Goal: Task Accomplishment & Management: Use online tool/utility

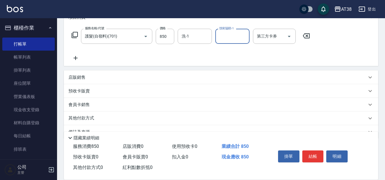
scroll to position [85, 0]
click at [86, 77] on div "店販銷售" at bounding box center [217, 77] width 298 height 6
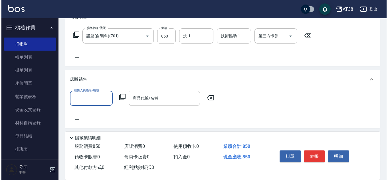
scroll to position [0, 0]
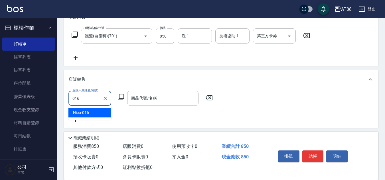
type input "Nico-016"
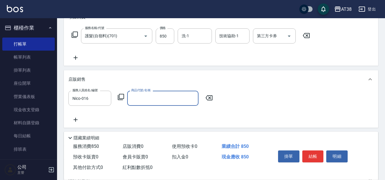
click at [121, 94] on icon at bounding box center [120, 97] width 7 height 7
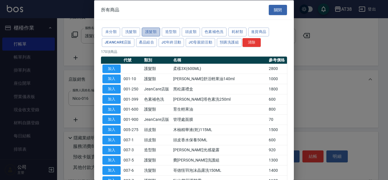
click at [147, 30] on button "護髮類" at bounding box center [151, 32] width 18 height 9
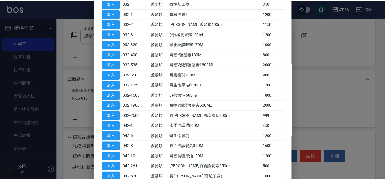
scroll to position [228, 0]
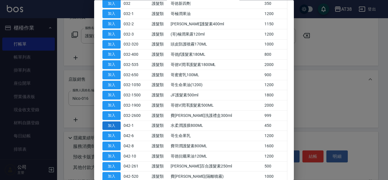
click at [113, 128] on button "加入" at bounding box center [111, 126] width 18 height 9
type input "水柔潤護膜800ML"
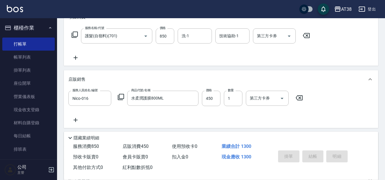
type input "[DATE] 19:19"
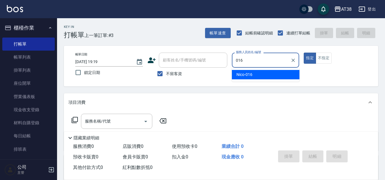
type input "Nico-016"
type button "true"
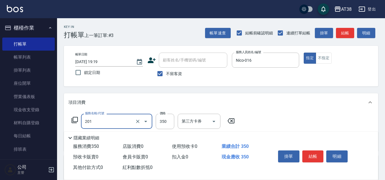
type input "洗髮(201)"
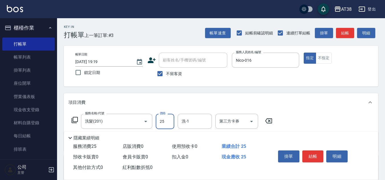
type input "250"
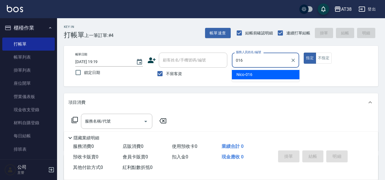
type input "Nico-016"
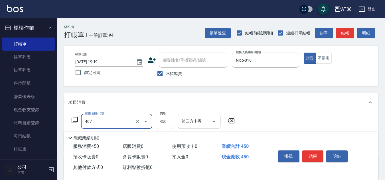
type input "剪髮(407)"
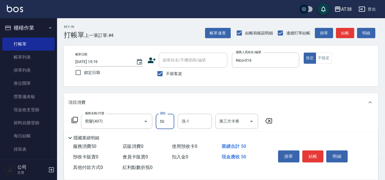
type input "500"
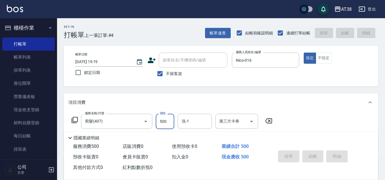
type input "[DATE] 19:20"
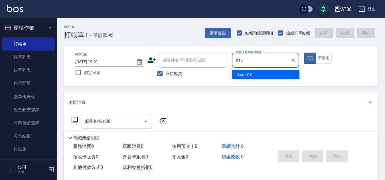
type input "Nico-016"
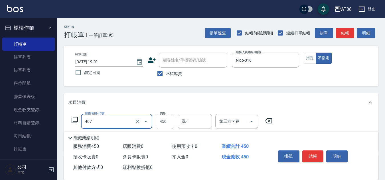
type input "剪髮(407)"
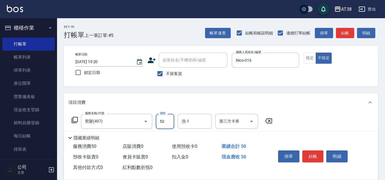
type input "500"
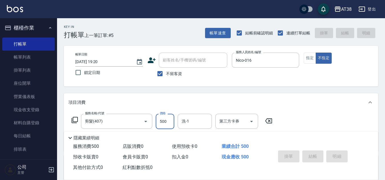
type input "[DATE] 19:21"
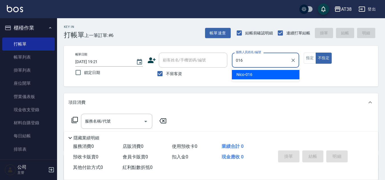
type input "Nico-016"
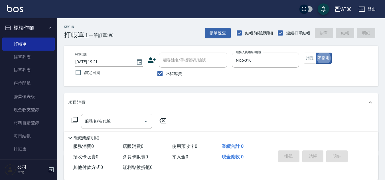
type button "false"
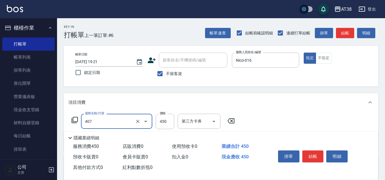
type input "剪髮(407)"
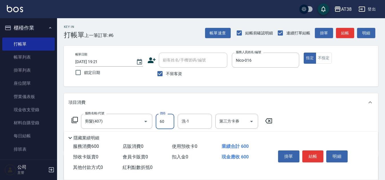
type input "600"
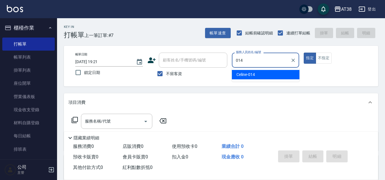
type input "Celine-014"
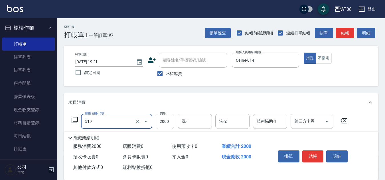
type input "網路染髮(519)"
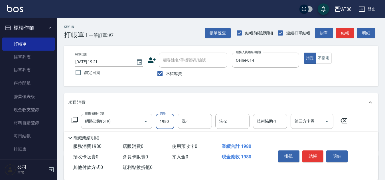
type input "1980"
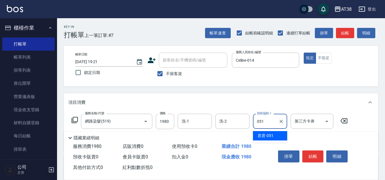
type input "君君-051"
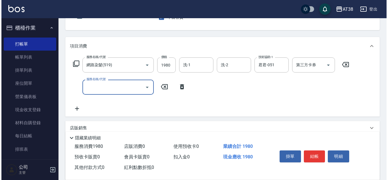
scroll to position [57, 0]
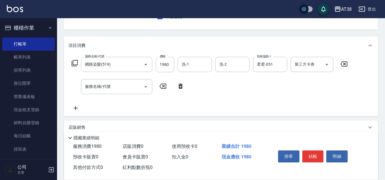
click at [73, 64] on icon at bounding box center [75, 63] width 6 height 6
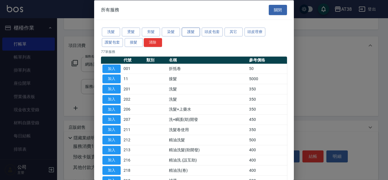
click at [190, 30] on button "護髮" at bounding box center [191, 32] width 18 height 9
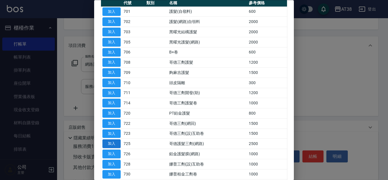
click at [115, 144] on button "加入" at bounding box center [111, 144] width 18 height 9
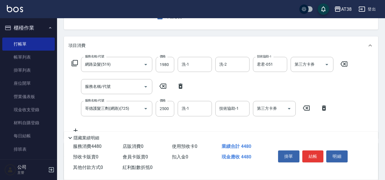
click at [180, 87] on icon at bounding box center [180, 86] width 14 height 7
type input "哥德護髮三劑(網路)(725)"
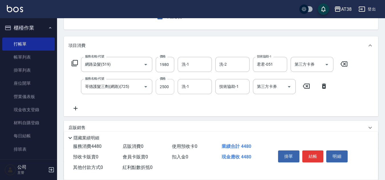
click at [166, 89] on input "2500" at bounding box center [165, 86] width 19 height 15
type input "1900"
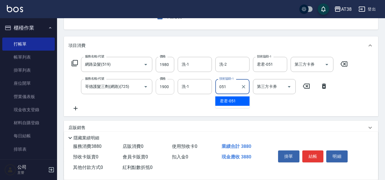
type input "君君-051"
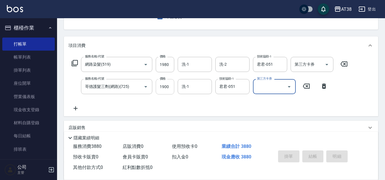
type input "[DATE] 19:22"
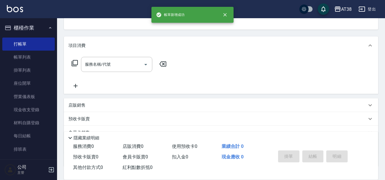
scroll to position [55, 0]
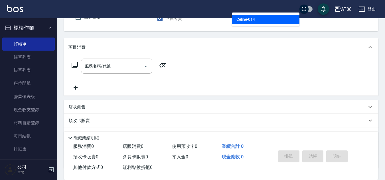
type input "Celine-014"
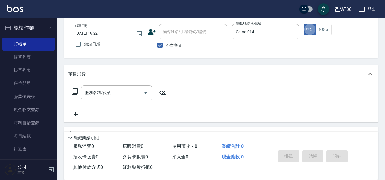
scroll to position [0, 0]
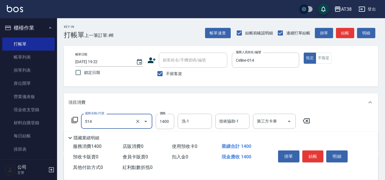
type input "染髮(長)(514)"
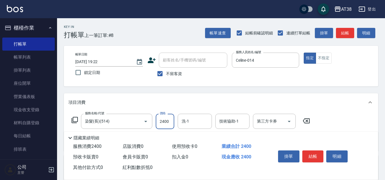
type input "2400"
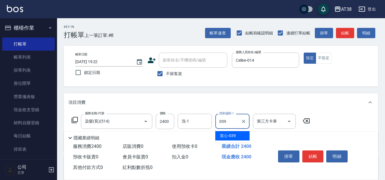
type input "宣心-039"
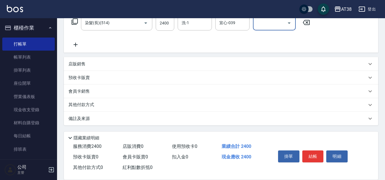
scroll to position [42, 0]
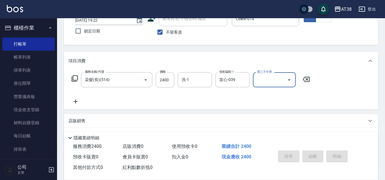
type input "[DATE] 19:24"
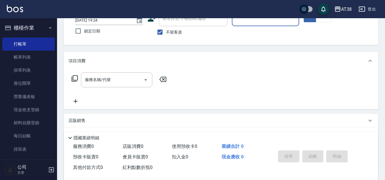
scroll to position [13, 0]
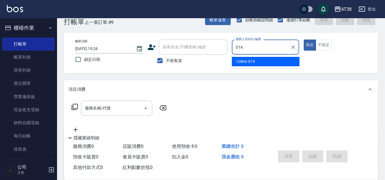
type input "Celine-014"
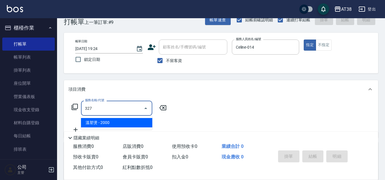
type input "溫塑燙(327)"
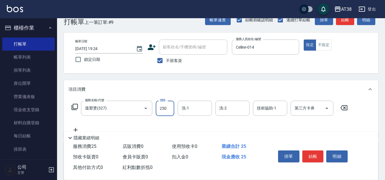
type input "2500"
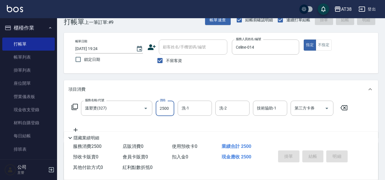
type input "[DATE] 19:26"
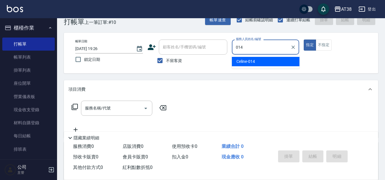
type input "Celine-014"
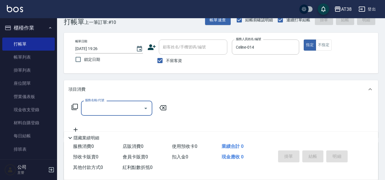
scroll to position [0, 0]
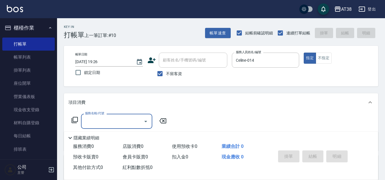
click at [75, 119] on icon at bounding box center [74, 120] width 7 height 7
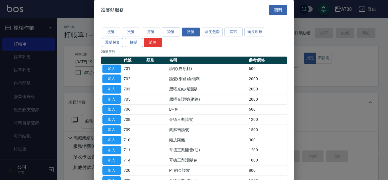
click at [170, 30] on button "染髮" at bounding box center [171, 32] width 18 height 9
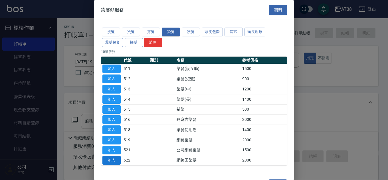
click at [110, 160] on button "加入" at bounding box center [111, 160] width 18 height 9
type input "網路回染髮(522)"
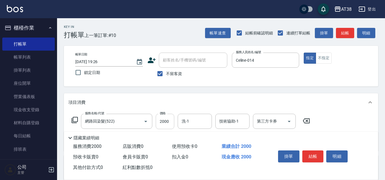
click at [168, 123] on input "2000" at bounding box center [165, 121] width 19 height 15
type input "1980"
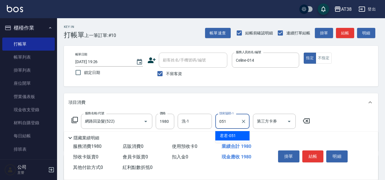
type input "君君-051"
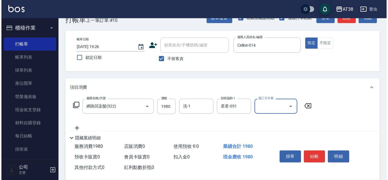
scroll to position [28, 0]
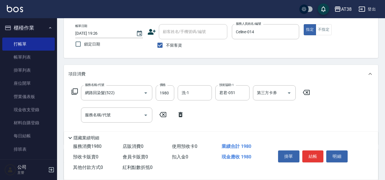
click at [75, 88] on icon at bounding box center [74, 91] width 7 height 7
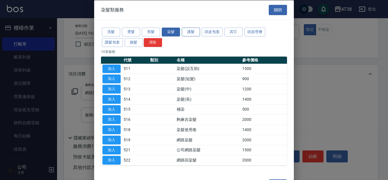
click at [192, 31] on button "護髮" at bounding box center [191, 32] width 18 height 9
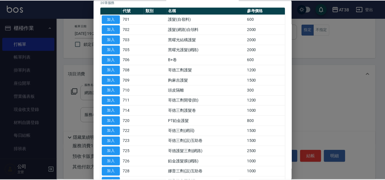
scroll to position [57, 0]
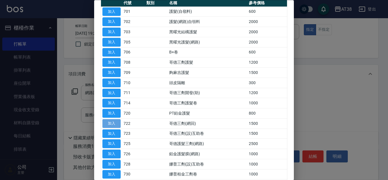
click at [115, 126] on button "加入" at bounding box center [111, 123] width 18 height 9
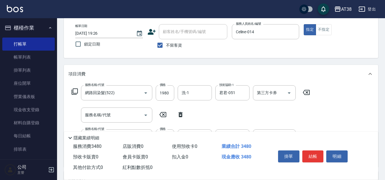
click at [182, 117] on icon at bounding box center [180, 114] width 4 height 5
type input "哥德三劑(網回)(722)"
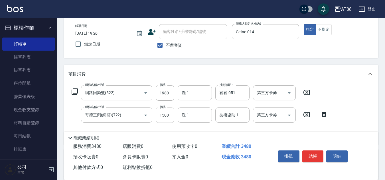
click at [168, 115] on input "1500" at bounding box center [165, 115] width 19 height 15
type input "1900"
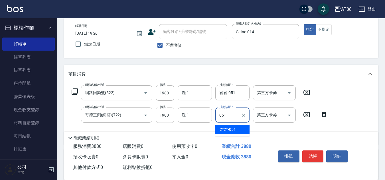
type input "君君-051"
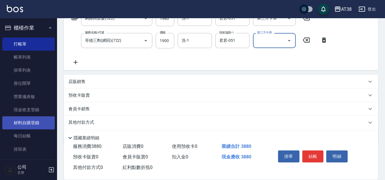
scroll to position [92, 0]
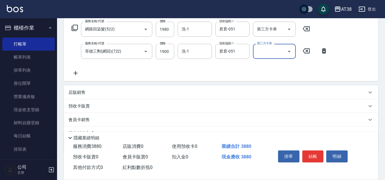
click at [71, 93] on p "店販銷售" at bounding box center [76, 93] width 17 height 6
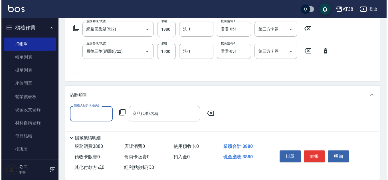
scroll to position [0, 0]
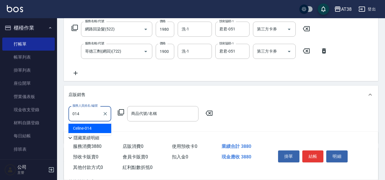
type input "Celine-014"
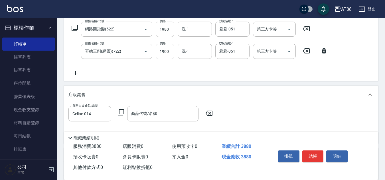
click at [121, 113] on icon at bounding box center [120, 112] width 7 height 7
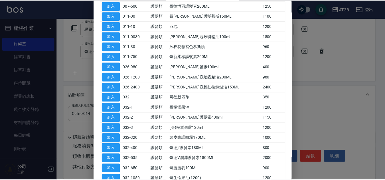
scroll to position [142, 0]
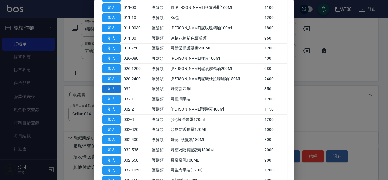
click at [111, 89] on button "加入" at bounding box center [111, 89] width 18 height 9
type input "哥徳新四劑"
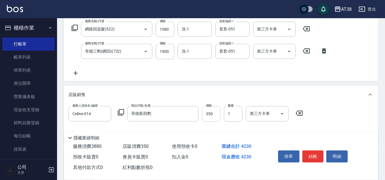
click at [213, 113] on input "350" at bounding box center [211, 113] width 19 height 15
type input "300"
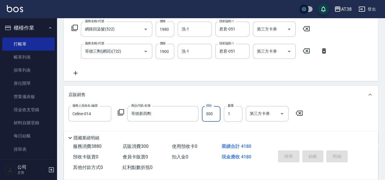
type input "[DATE] 19:29"
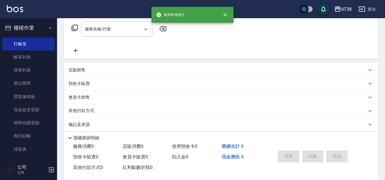
scroll to position [0, 0]
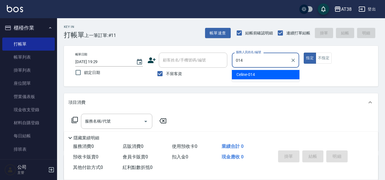
type input "Celine-014"
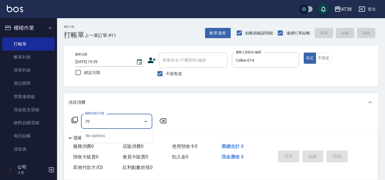
type input "7"
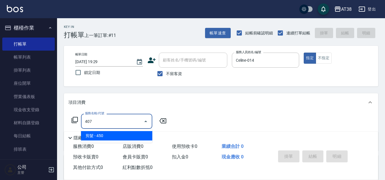
type input "剪髮(407)"
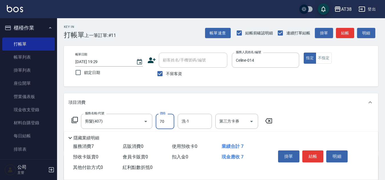
type input "700"
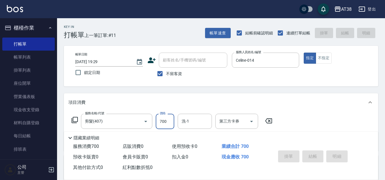
type input "[DATE] 19:30"
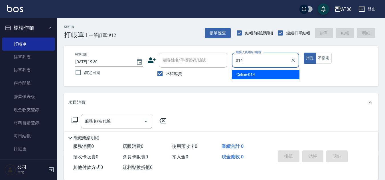
type input "Celine-014"
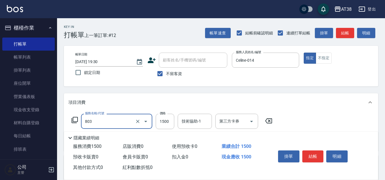
type input "頭皮(全)(803)"
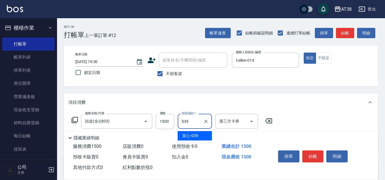
type input "宣心-039"
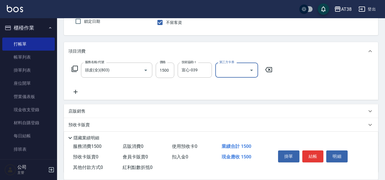
scroll to position [57, 0]
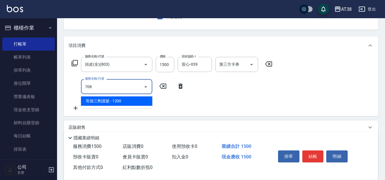
type input "哥德三劑護髮(708)"
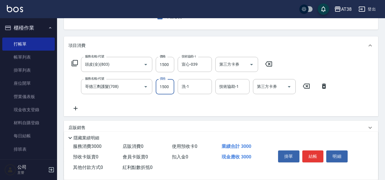
type input "1500"
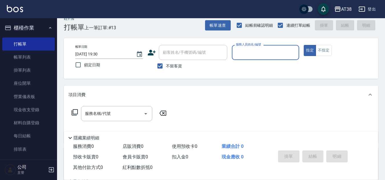
scroll to position [0, 0]
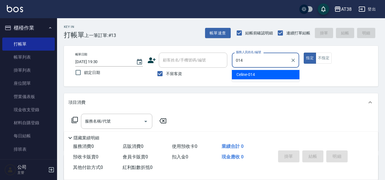
type input "Celine-014"
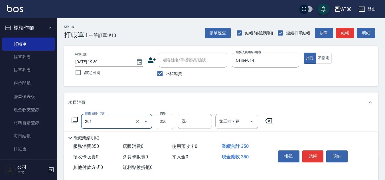
type input "洗髮(201)"
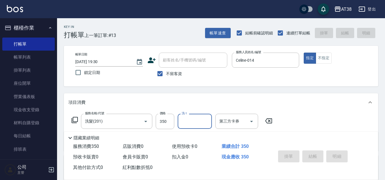
type input "[DATE] 19:31"
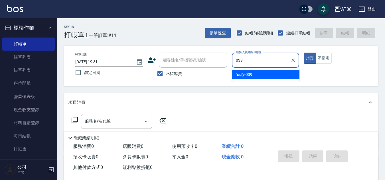
type input "宣心-039"
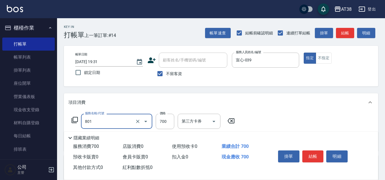
type input "頭皮(半)(801)"
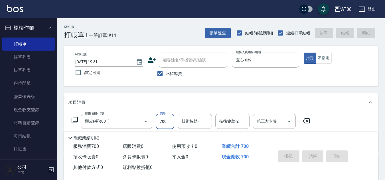
type input "[DATE] 19:32"
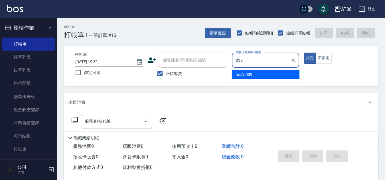
type input "宣心-039"
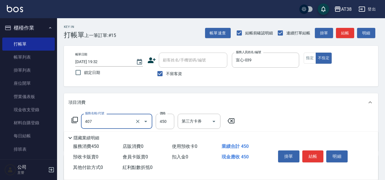
type input "剪髮(407)"
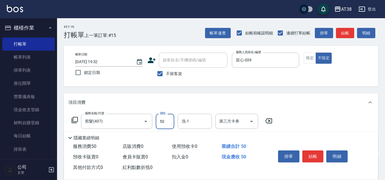
type input "500"
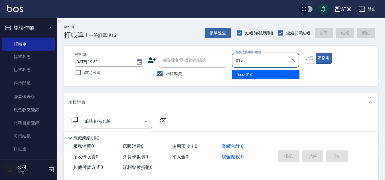
type input "Nico-016"
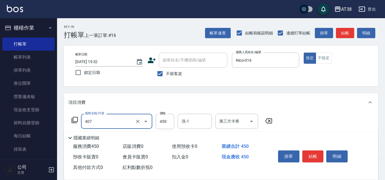
type input "剪髮(407)"
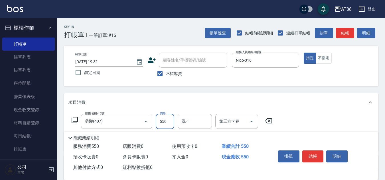
type input "550"
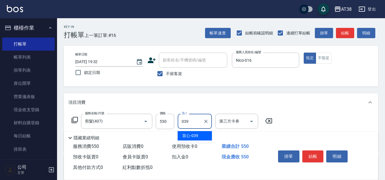
type input "宣心-039"
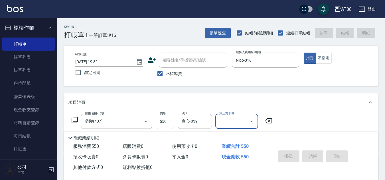
type input "[DATE] 19:33"
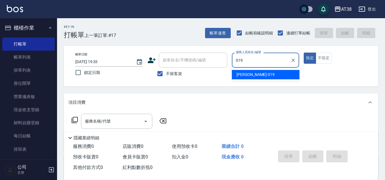
type input "[PERSON_NAME]-019"
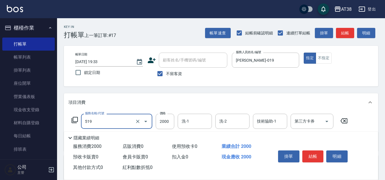
type input "網路染髮(519)"
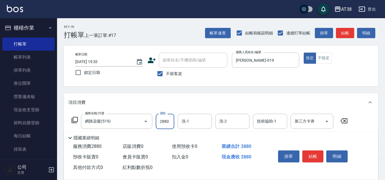
type input "2880"
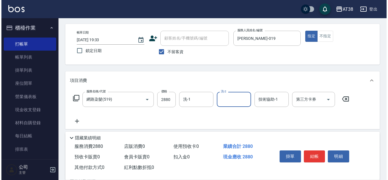
scroll to position [28, 0]
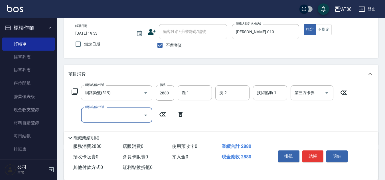
click at [74, 93] on icon at bounding box center [74, 91] width 7 height 7
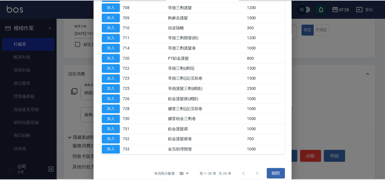
scroll to position [114, 0]
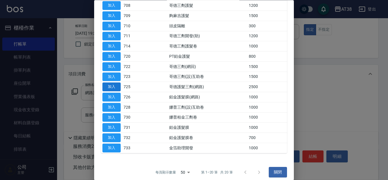
click at [113, 84] on button "加入" at bounding box center [111, 87] width 18 height 9
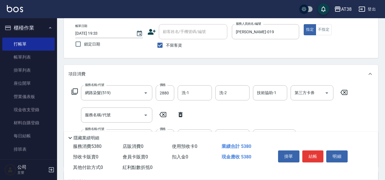
click at [183, 114] on icon at bounding box center [180, 114] width 14 height 7
type input "哥德護髮三劑(網路)(725)"
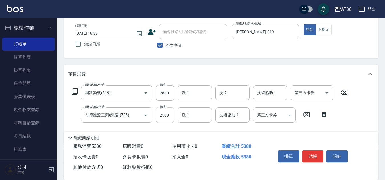
click at [168, 115] on input "2500" at bounding box center [165, 115] width 19 height 15
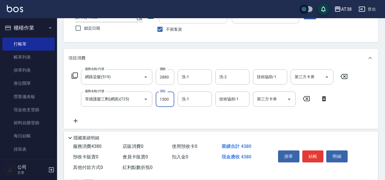
scroll to position [85, 0]
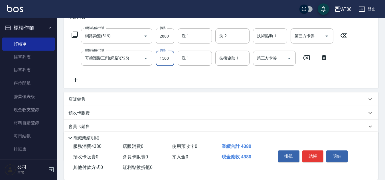
type input "1500"
click at [73, 100] on p "店販銷售" at bounding box center [76, 100] width 17 height 6
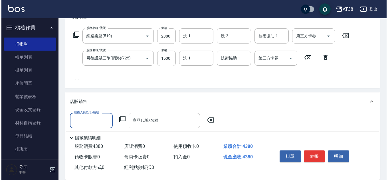
scroll to position [0, 0]
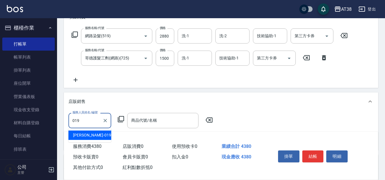
type input "[PERSON_NAME]-019"
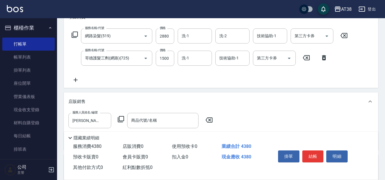
click at [122, 119] on icon at bounding box center [120, 119] width 7 height 7
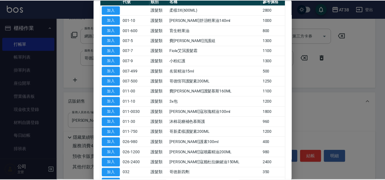
scroll to position [142, 0]
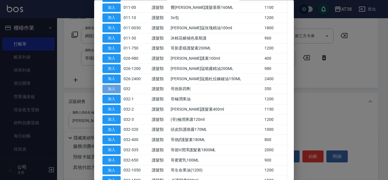
click at [109, 88] on button "加入" at bounding box center [111, 89] width 18 height 9
type input "哥徳新四劑"
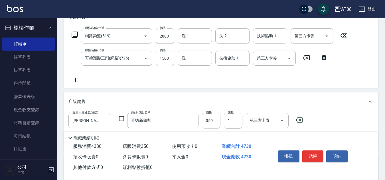
click at [211, 119] on input "350" at bounding box center [211, 120] width 19 height 15
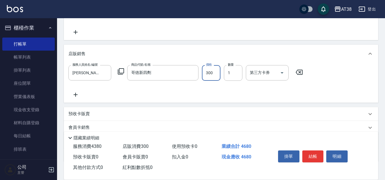
scroll to position [170, 0]
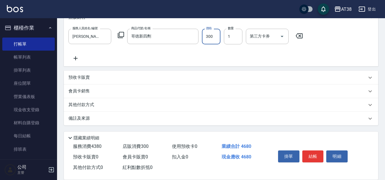
type input "300"
click at [79, 106] on p "其他付款方式" at bounding box center [82, 105] width 28 height 6
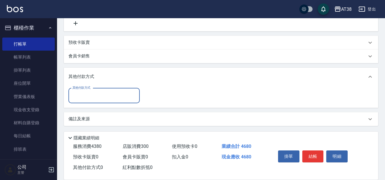
scroll to position [205, 0]
click at [78, 95] on input "其他付款方式" at bounding box center [104, 95] width 66 height 10
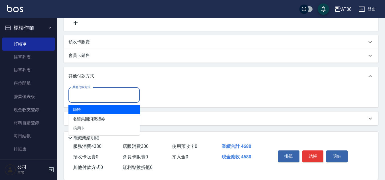
click at [75, 109] on span "轉帳" at bounding box center [103, 109] width 71 height 9
type input "轉帳"
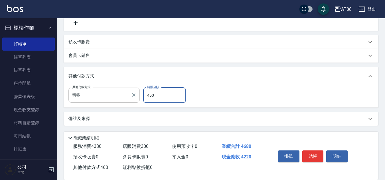
type input "4680"
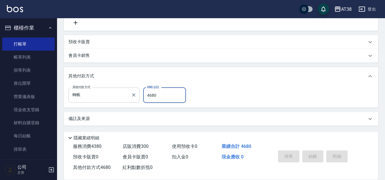
type input "[DATE] 19:36"
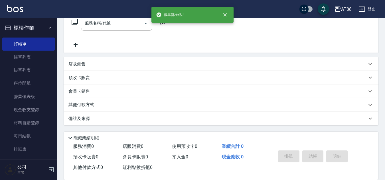
scroll to position [0, 0]
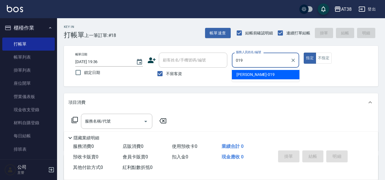
type input "[PERSON_NAME]-019"
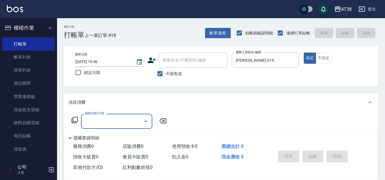
click at [73, 119] on icon at bounding box center [75, 120] width 6 height 6
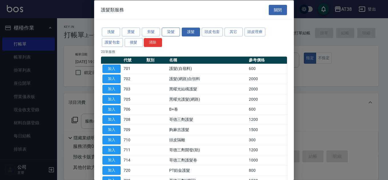
click at [167, 30] on button "染髮" at bounding box center [171, 32] width 18 height 9
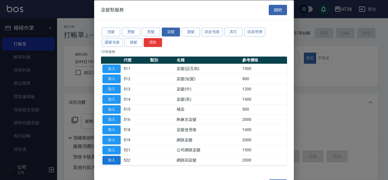
click at [112, 162] on button "加入" at bounding box center [111, 160] width 18 height 9
type input "網路回染髮(522)"
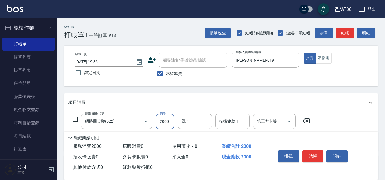
click at [167, 122] on input "2000" at bounding box center [165, 121] width 19 height 15
type input "1980"
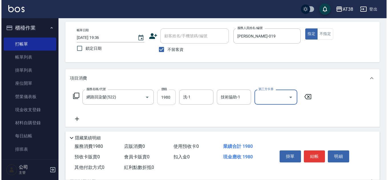
scroll to position [85, 0]
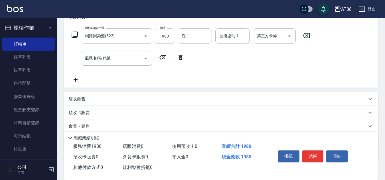
click at [74, 36] on icon at bounding box center [74, 34] width 7 height 7
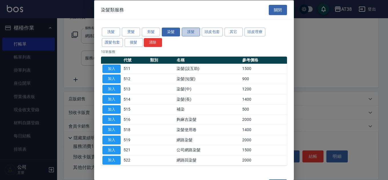
click at [188, 32] on button "護髮" at bounding box center [191, 32] width 18 height 9
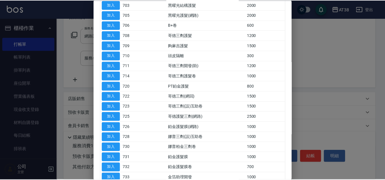
scroll to position [114, 0]
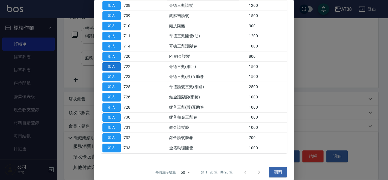
click at [115, 67] on button "加入" at bounding box center [111, 66] width 18 height 9
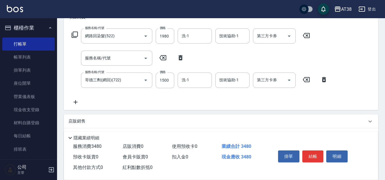
click at [179, 58] on icon at bounding box center [180, 57] width 4 height 5
type input "哥德三劑(網回)(722)"
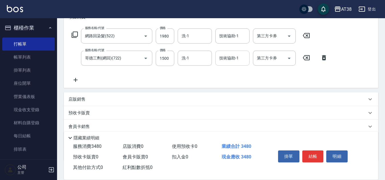
click at [229, 56] on input "技術協助-1" at bounding box center [232, 58] width 29 height 10
type input "君君-051"
click at [77, 99] on p "店販銷售" at bounding box center [76, 100] width 17 height 6
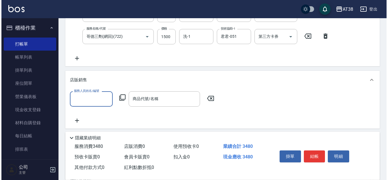
scroll to position [142, 0]
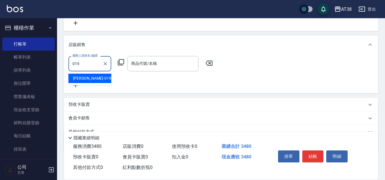
type input "[PERSON_NAME]-019"
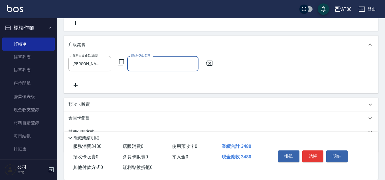
click at [118, 64] on icon at bounding box center [121, 62] width 6 height 6
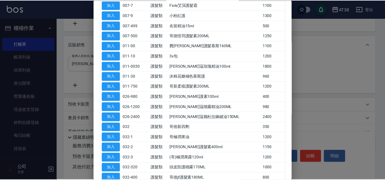
scroll to position [114, 0]
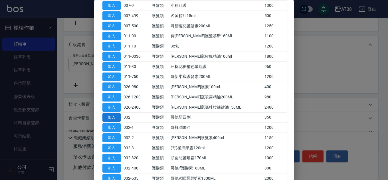
click at [111, 117] on button "加入" at bounding box center [111, 117] width 18 height 9
type input "哥徳新四劑"
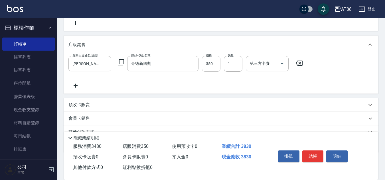
click at [211, 67] on input "350" at bounding box center [211, 63] width 19 height 15
type input "300"
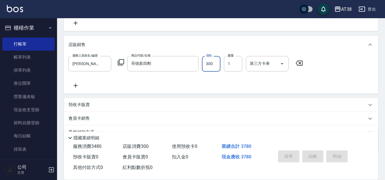
type input "[DATE] 19:37"
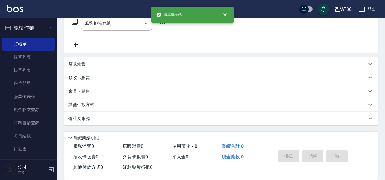
scroll to position [0, 0]
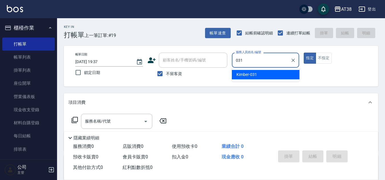
type input "Kimber-031"
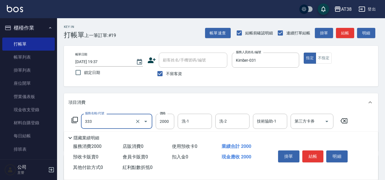
type input "網路燙髮(333)"
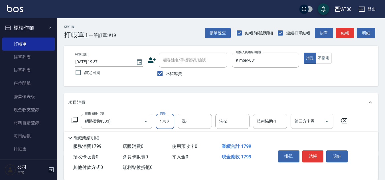
type input "1799"
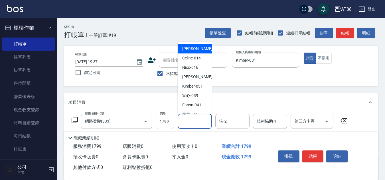
click at [192, 121] on input "洗-1" at bounding box center [194, 122] width 29 height 10
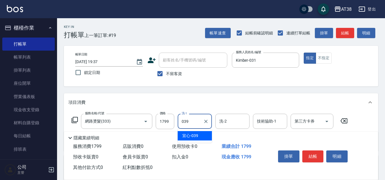
type input "宣心-039"
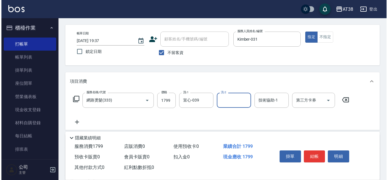
scroll to position [57, 0]
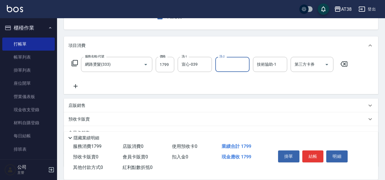
click at [74, 87] on icon at bounding box center [76, 86] width 4 height 4
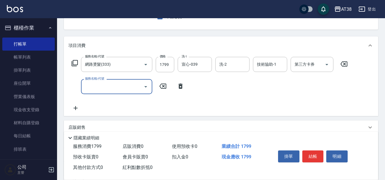
click at [74, 61] on icon at bounding box center [74, 63] width 7 height 7
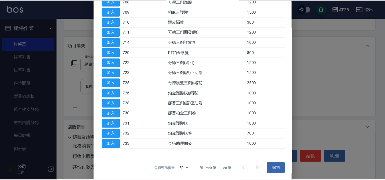
scroll to position [119, 0]
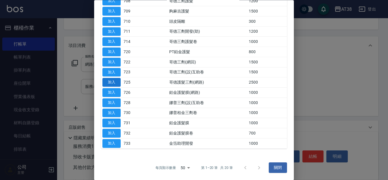
click at [111, 81] on button "加入" at bounding box center [111, 82] width 18 height 9
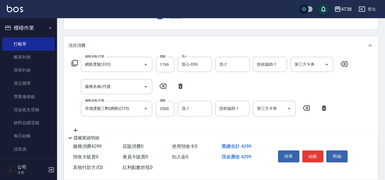
click at [179, 84] on icon at bounding box center [180, 86] width 4 height 5
type input "哥德護髮三劑(網路)(725)"
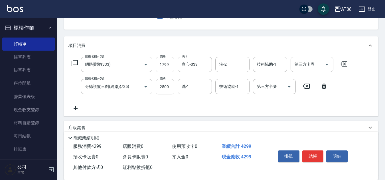
click at [168, 90] on input "2500" at bounding box center [165, 86] width 19 height 15
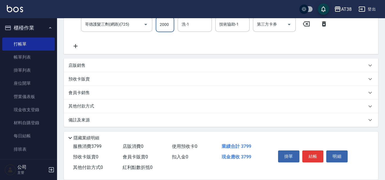
scroll to position [121, 0]
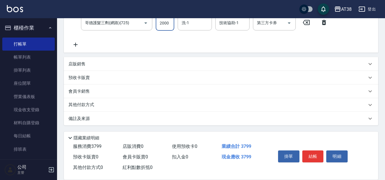
type input "2000"
click at [81, 64] on p "店販銷售" at bounding box center [76, 64] width 17 height 6
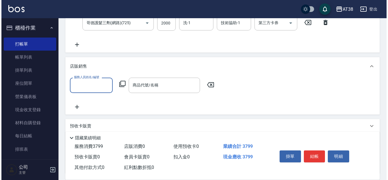
scroll to position [0, 0]
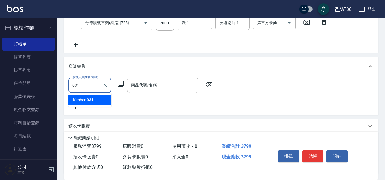
type input "Kimber-031"
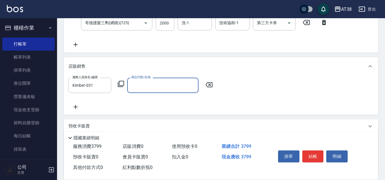
click at [121, 85] on icon at bounding box center [120, 84] width 7 height 7
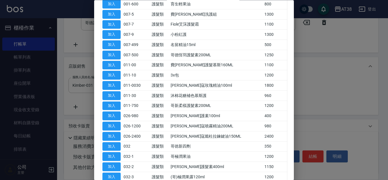
scroll to position [85, 0]
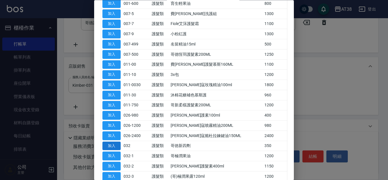
click at [114, 144] on button "加入" at bounding box center [111, 146] width 18 height 9
type input "哥徳新四劑"
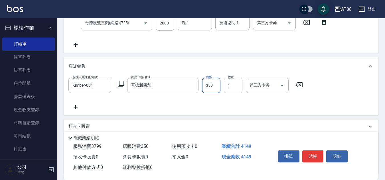
click at [212, 89] on input "350" at bounding box center [211, 85] width 19 height 15
type input "300"
click at [73, 108] on icon at bounding box center [75, 107] width 14 height 7
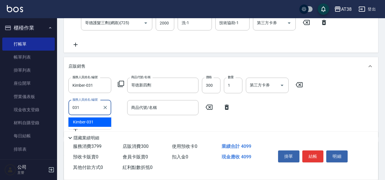
type input "Kimber-031"
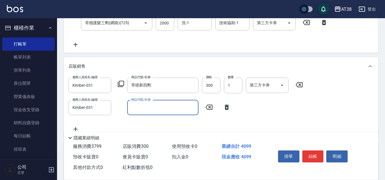
click at [119, 82] on icon at bounding box center [121, 84] width 6 height 6
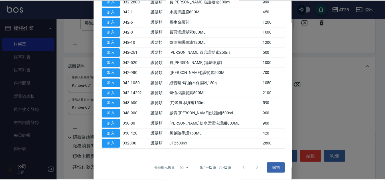
scroll to position [343, 0]
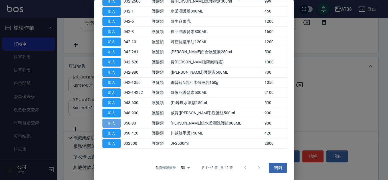
click at [116, 123] on button "加入" at bounding box center [111, 123] width 18 height 9
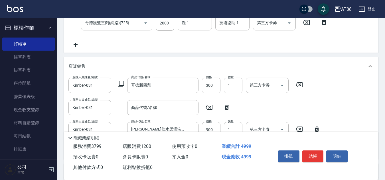
click at [228, 110] on icon at bounding box center [227, 107] width 4 height 5
type input "[PERSON_NAME]信水柔潤洗護組800ML"
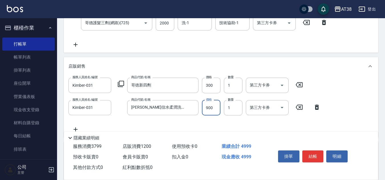
click at [216, 110] on input "900" at bounding box center [211, 107] width 19 height 15
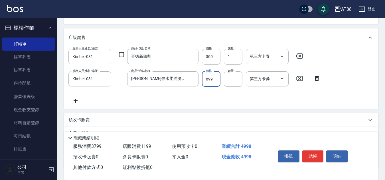
scroll to position [192, 0]
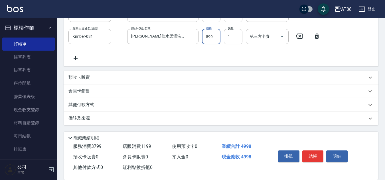
type input "899"
click at [90, 106] on p "其他付款方式" at bounding box center [82, 105] width 28 height 6
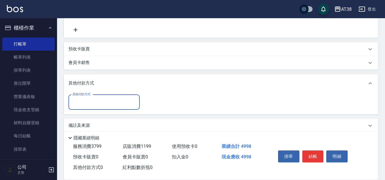
scroll to position [228, 0]
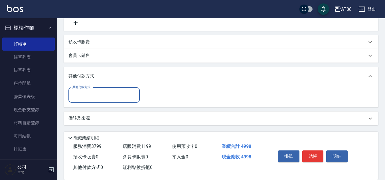
click at [89, 95] on input "其他付款方式" at bounding box center [104, 95] width 66 height 10
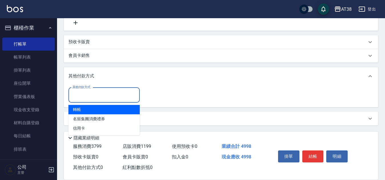
click at [77, 112] on span "轉帳" at bounding box center [103, 109] width 71 height 9
type input "轉帳"
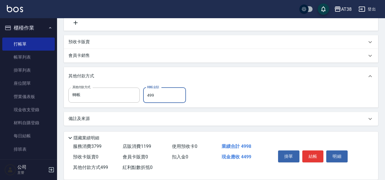
type input "4998"
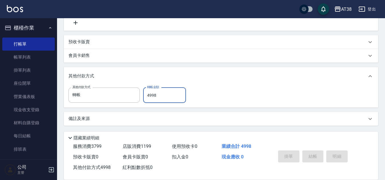
type input "[DATE] 19:40"
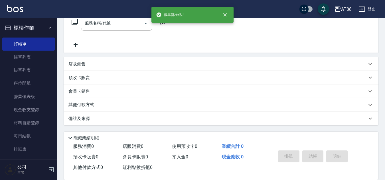
scroll to position [0, 0]
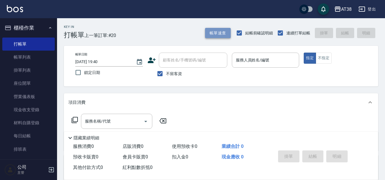
click at [214, 34] on button "帳單速查" at bounding box center [218, 33] width 26 height 11
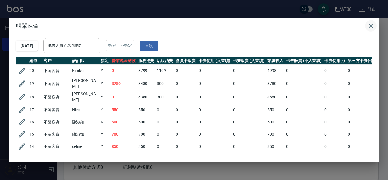
click at [371, 25] on icon "button" at bounding box center [370, 26] width 4 height 4
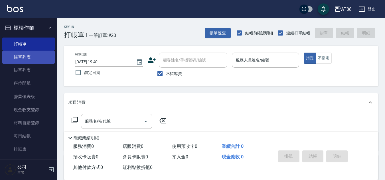
click at [21, 54] on link "帳單列表" at bounding box center [28, 57] width 52 height 13
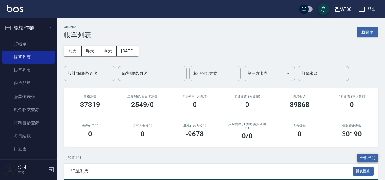
click at [366, 157] on button "全部展開" at bounding box center [367, 158] width 21 height 9
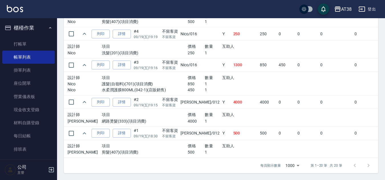
scroll to position [735, 0]
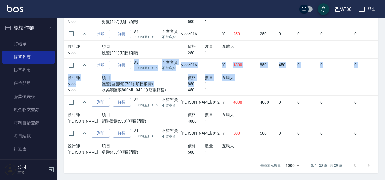
drag, startPoint x: 178, startPoint y: 77, endPoint x: 141, endPoint y: 96, distance: 41.4
click at [120, 72] on div "設計師 項目 價格 數量 互助人 Nico 護髮(自嶺料)(701)(項目消費) 850 1 Nico 水柔潤護膜800ML(042-1)(店販銷售) 450…" at bounding box center [170, 84] width 210 height 24
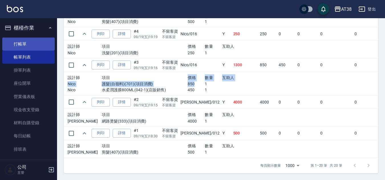
click at [23, 45] on link "打帳單" at bounding box center [28, 44] width 52 height 13
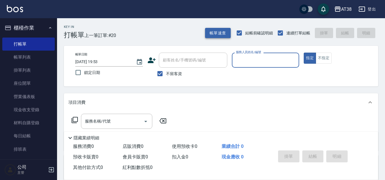
click at [217, 35] on button "帳單速查" at bounding box center [218, 33] width 26 height 11
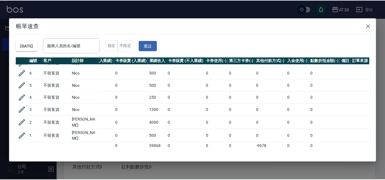
scroll to position [172, 119]
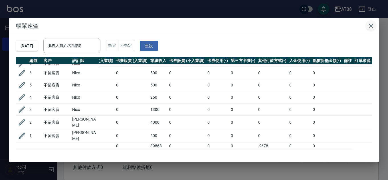
click at [370, 27] on icon "button" at bounding box center [370, 26] width 4 height 4
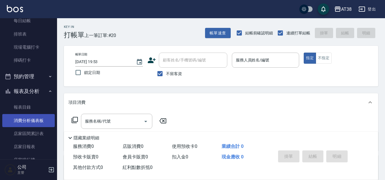
scroll to position [142, 0]
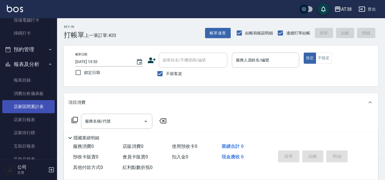
click at [29, 109] on link "店家區間累計表" at bounding box center [28, 106] width 52 height 13
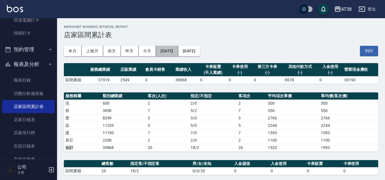
click at [178, 52] on button "[DATE]" at bounding box center [167, 51] width 22 height 11
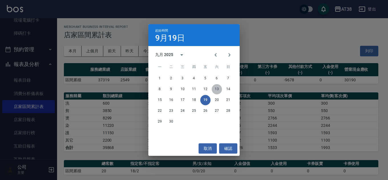
click at [218, 89] on button "13" at bounding box center [216, 89] width 10 height 10
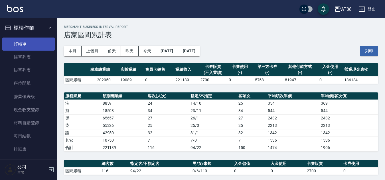
click at [22, 41] on link "打帳單" at bounding box center [28, 44] width 52 height 13
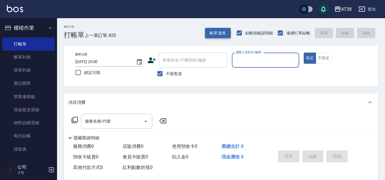
click at [218, 33] on button "帳單速查" at bounding box center [218, 33] width 26 height 11
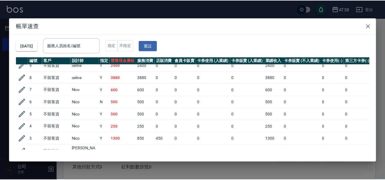
scroll to position [171, 0]
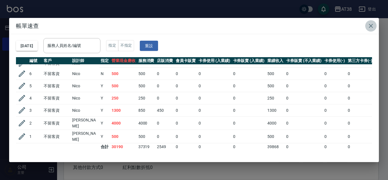
click at [373, 26] on icon "button" at bounding box center [370, 26] width 7 height 7
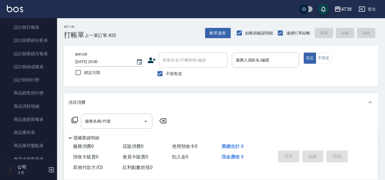
scroll to position [393, 0]
click at [34, 27] on link "設計師日報表" at bounding box center [28, 27] width 52 height 13
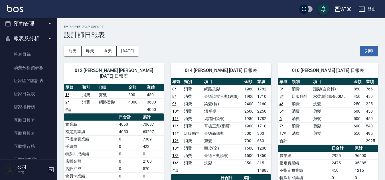
scroll to position [165, 0]
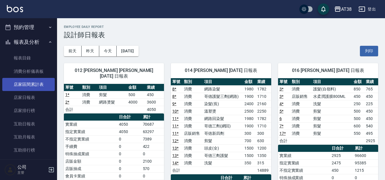
click at [36, 85] on link "店家區間累計表" at bounding box center [28, 84] width 52 height 13
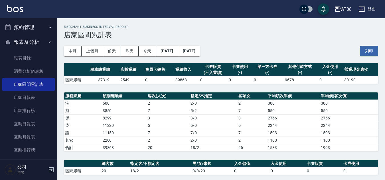
click at [178, 50] on button "[DATE]" at bounding box center [167, 51] width 22 height 11
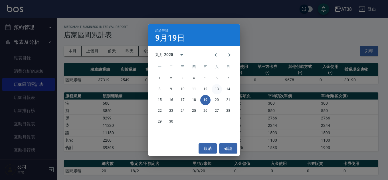
click at [217, 88] on button "13" at bounding box center [216, 89] width 10 height 10
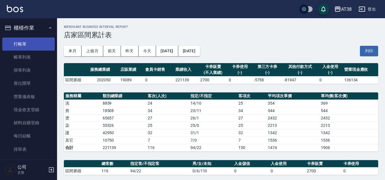
click at [21, 44] on link "打帳單" at bounding box center [28, 44] width 52 height 13
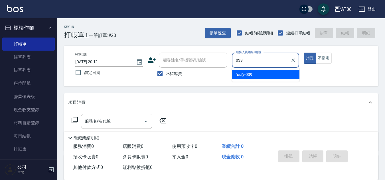
type input "宣心-039"
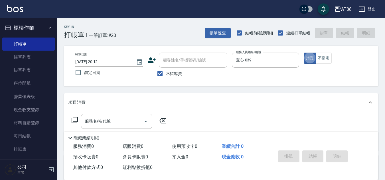
type button "true"
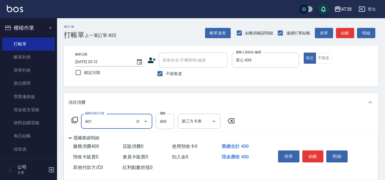
type input "單剪(401)"
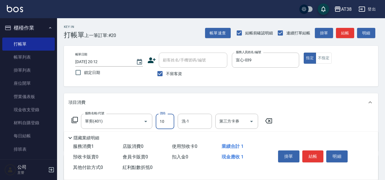
type input "100"
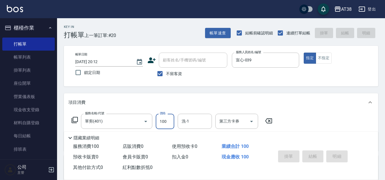
type input "[DATE] 20:25"
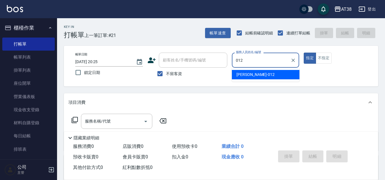
type input "[PERSON_NAME]-012"
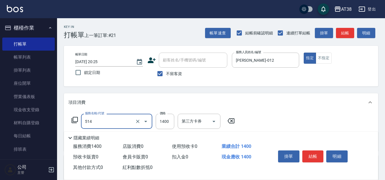
type input "染髮(長)(514)"
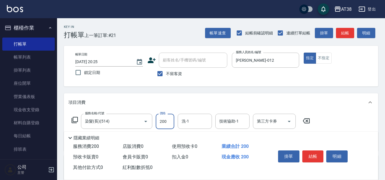
type input "2000"
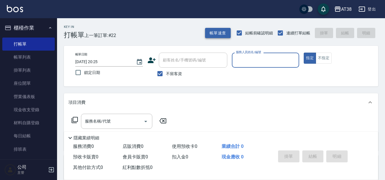
click at [217, 33] on button "帳單速查" at bounding box center [218, 33] width 26 height 11
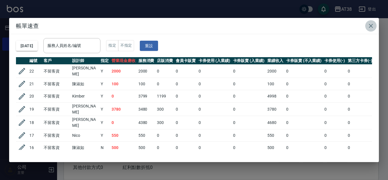
click at [369, 25] on icon "button" at bounding box center [370, 26] width 4 height 4
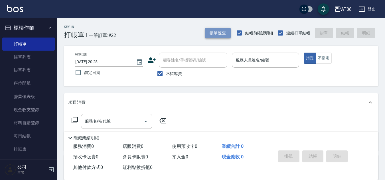
click at [217, 34] on button "帳單速查" at bounding box center [218, 33] width 26 height 11
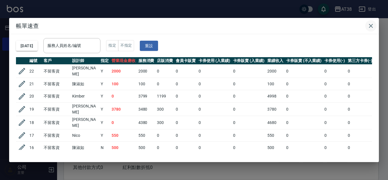
click at [370, 26] on icon "button" at bounding box center [370, 26] width 4 height 4
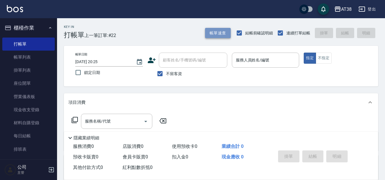
click at [220, 36] on button "帳單速查" at bounding box center [218, 33] width 26 height 11
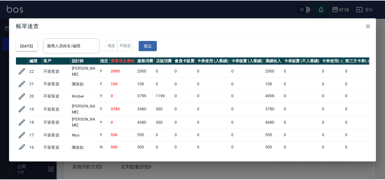
scroll to position [196, 0]
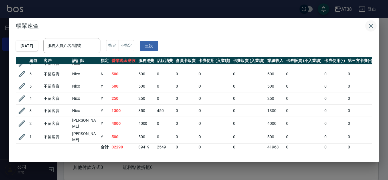
click at [369, 27] on icon "button" at bounding box center [370, 26] width 7 height 7
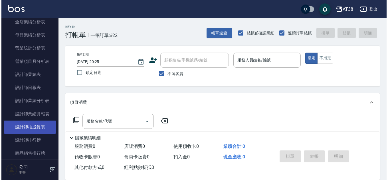
scroll to position [342, 0]
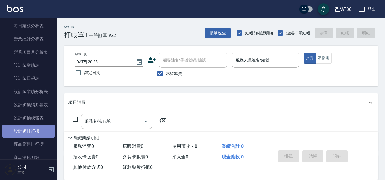
click at [37, 131] on link "設計師排行榜" at bounding box center [28, 131] width 52 height 13
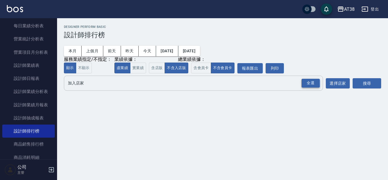
click at [310, 87] on div "全選" at bounding box center [310, 83] width 18 height 9
click at [355, 85] on button "搜尋" at bounding box center [366, 84] width 28 height 11
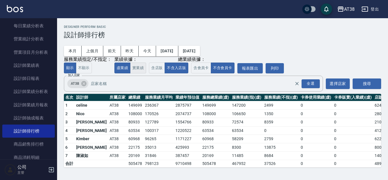
click at [138, 65] on button "實業績" at bounding box center [138, 68] width 16 height 11
click at [123, 69] on button "虛業績" at bounding box center [122, 68] width 16 height 11
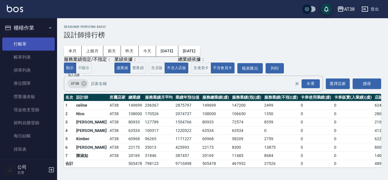
click at [18, 43] on link "打帳單" at bounding box center [28, 44] width 52 height 13
